Goal: Information Seeking & Learning: Learn about a topic

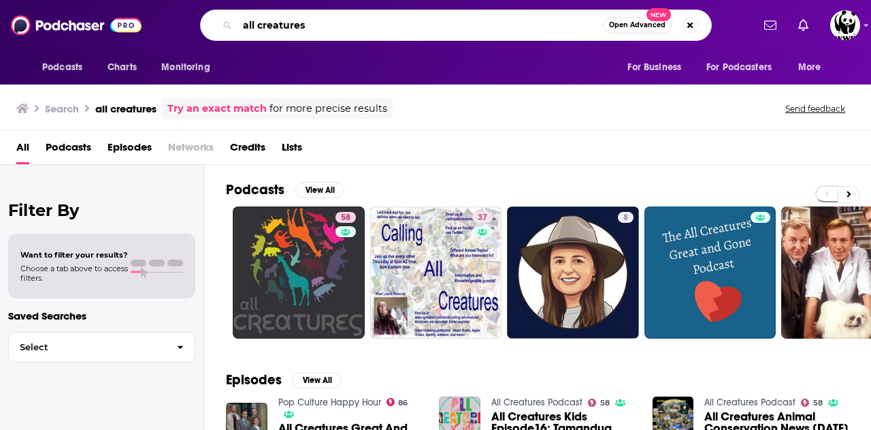
drag, startPoint x: 312, startPoint y: 22, endPoint x: 157, endPoint y: 22, distance: 155.2
click at [157, 22] on div "Podcasts Charts Monitoring all creatures Open Advanced New For Business For Pod…" at bounding box center [450, 25] width 604 height 31
type input "tumble"
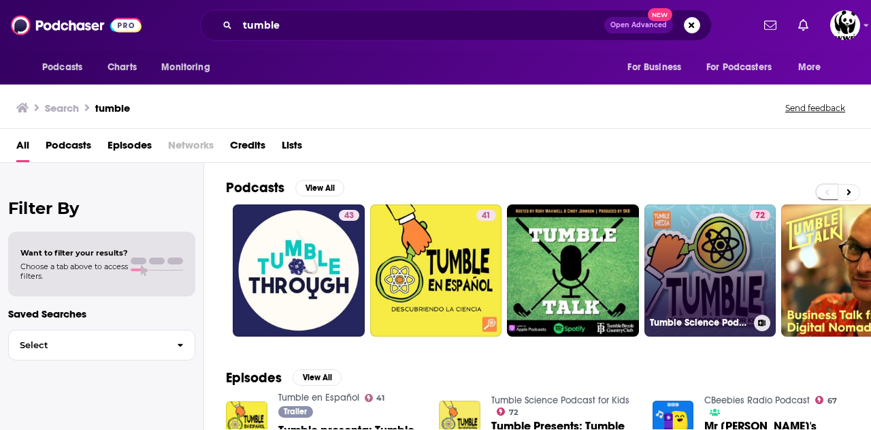
click at [738, 269] on link "72 Tumble Science Podcast for Kids" at bounding box center [711, 270] width 132 height 132
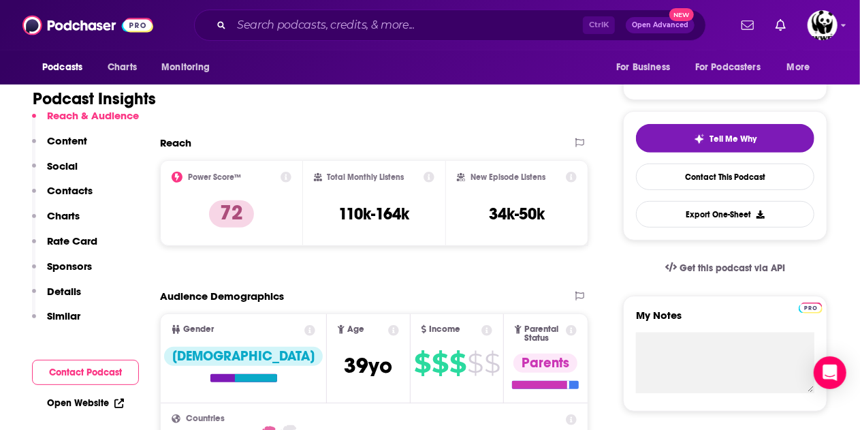
scroll to position [255, 0]
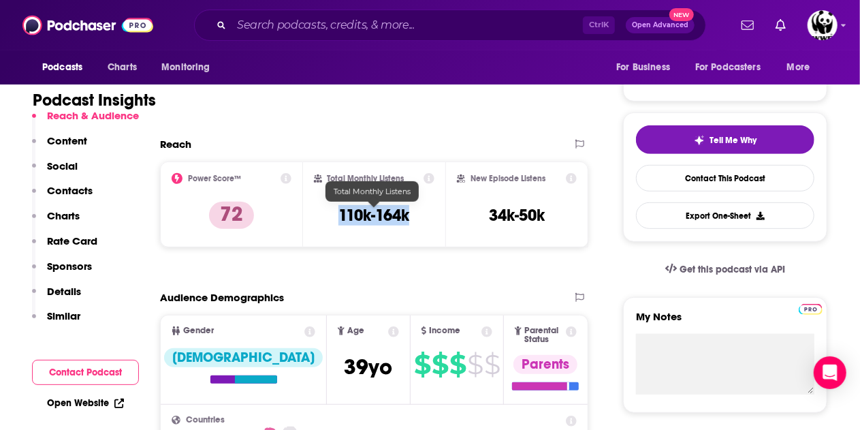
drag, startPoint x: 425, startPoint y: 212, endPoint x: 328, endPoint y: 219, distance: 96.9
click at [328, 219] on div "Total Monthly Listens 110k-164k" at bounding box center [374, 204] width 121 height 63
copy h3 "110k-164k"
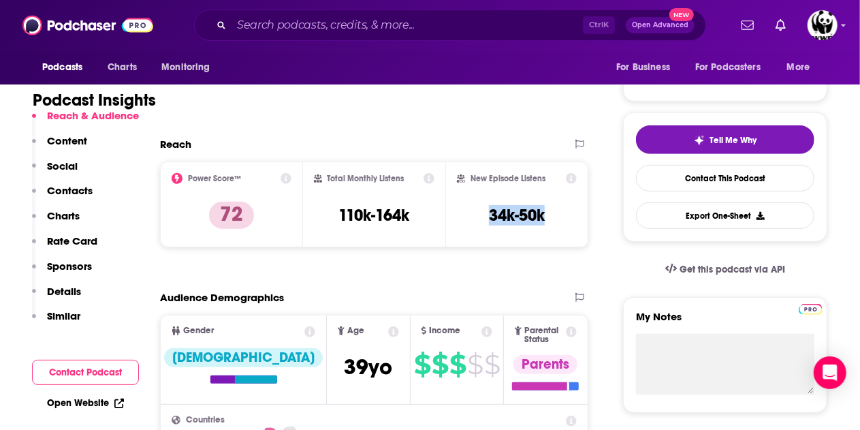
drag, startPoint x: 549, startPoint y: 216, endPoint x: 474, endPoint y: 206, distance: 74.9
click at [474, 206] on div "New Episode Listens 34k-50k" at bounding box center [517, 204] width 120 height 63
copy h3 "34k-50k"
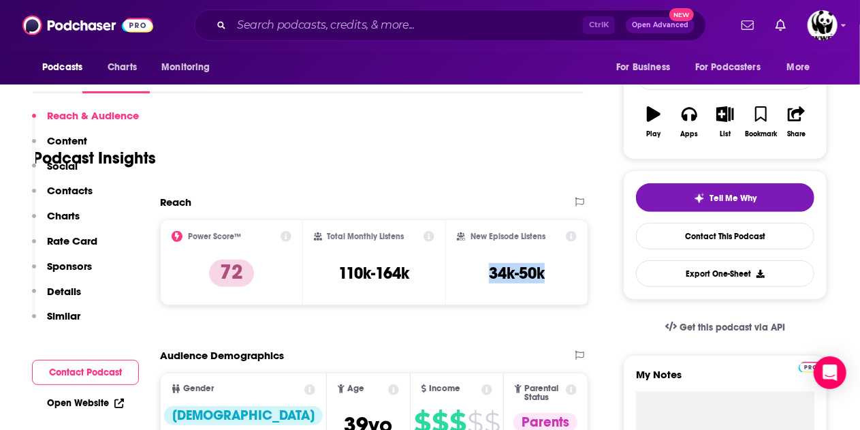
scroll to position [0, 0]
